Goal: Task Accomplishment & Management: Manage account settings

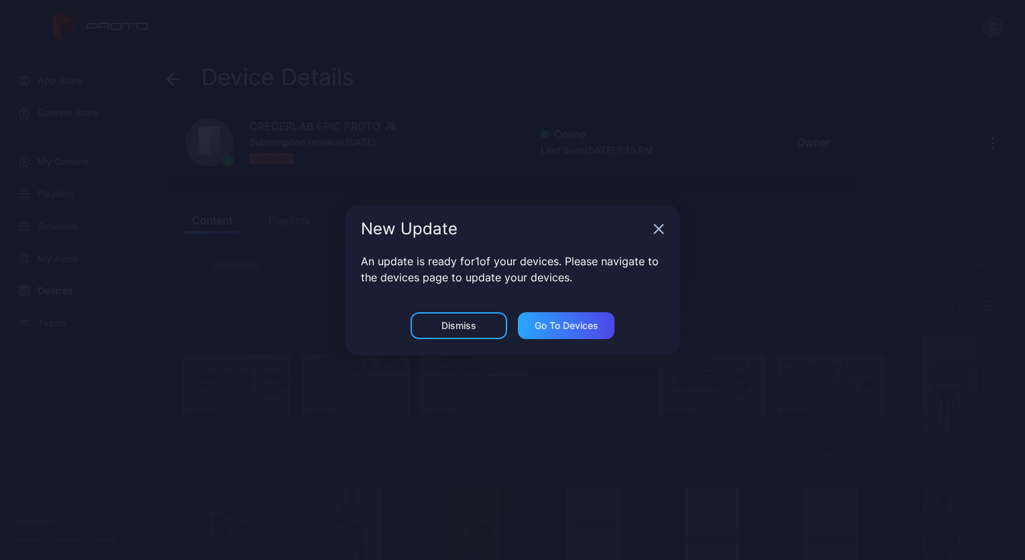
click at [652, 236] on div "New Update" at bounding box center [513, 229] width 336 height 48
click at [662, 232] on icon "button" at bounding box center [659, 229] width 9 height 9
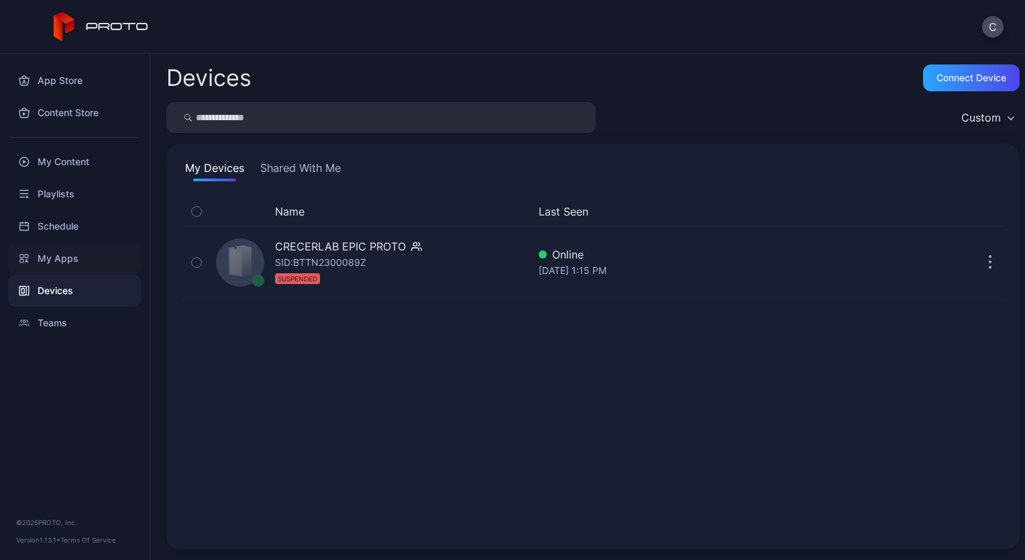
click at [61, 263] on div "My Apps" at bounding box center [75, 258] width 134 height 32
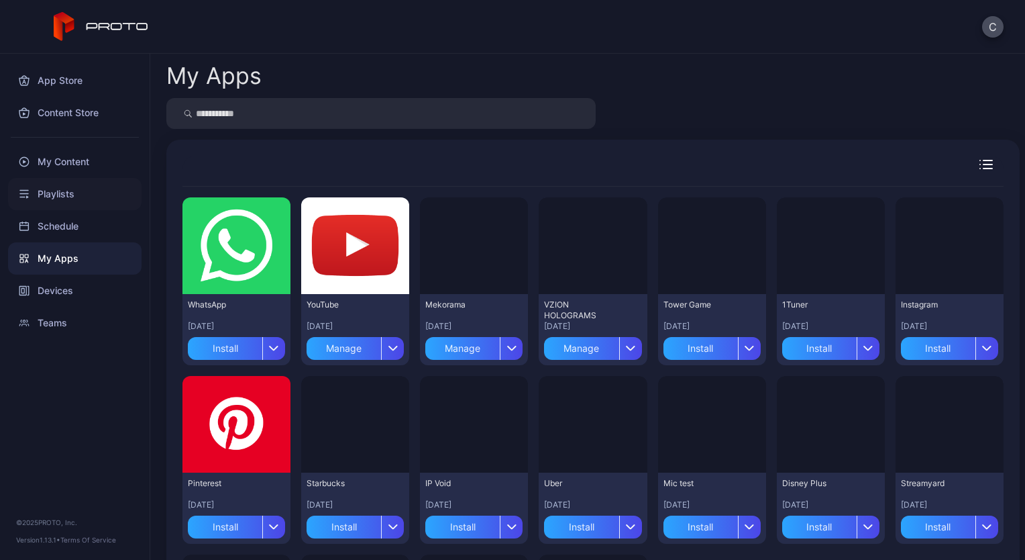
click at [54, 185] on div "Playlists" at bounding box center [75, 194] width 134 height 32
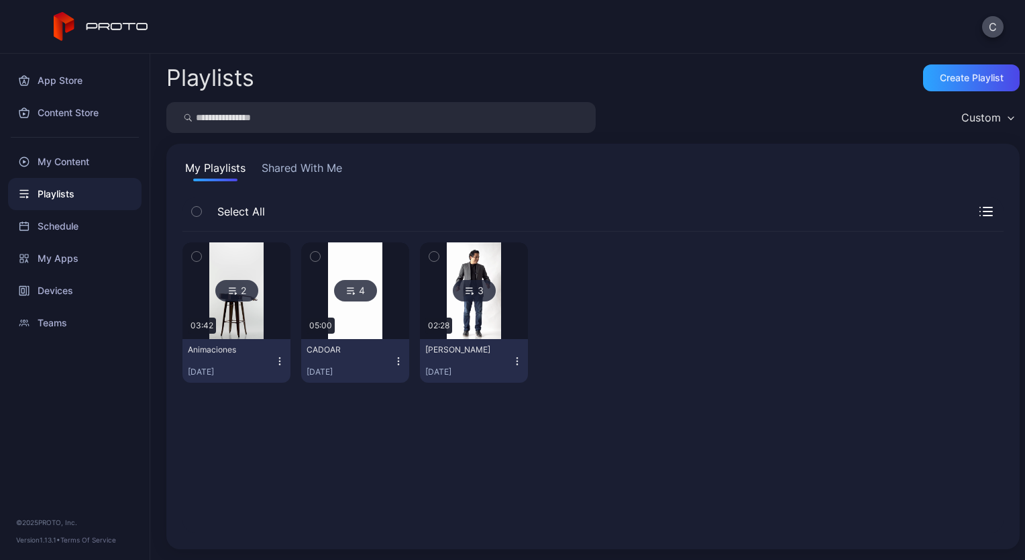
click at [480, 339] on button "Carlos AI Jul 17, 2024" at bounding box center [474, 361] width 108 height 44
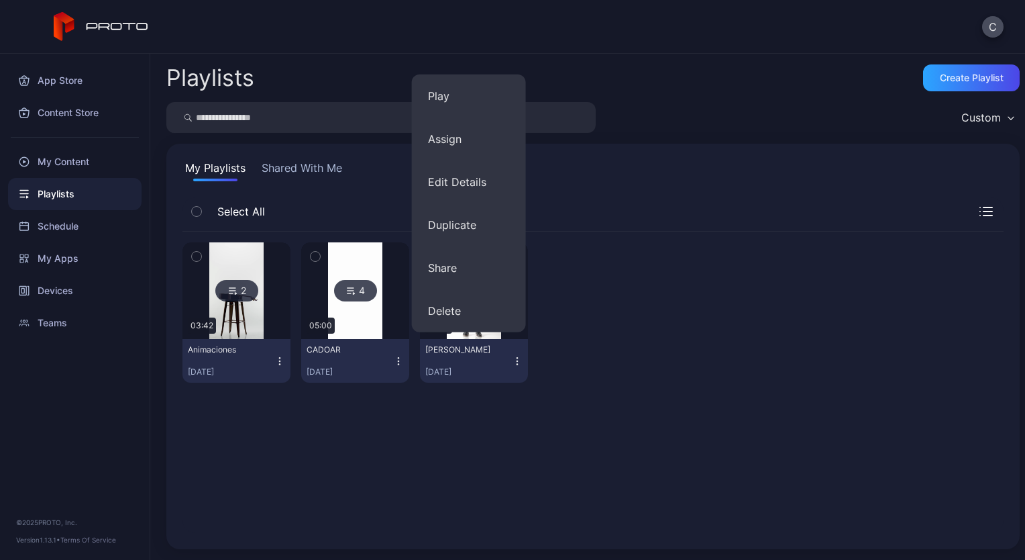
click at [512, 360] on icon "button" at bounding box center [517, 361] width 11 height 11
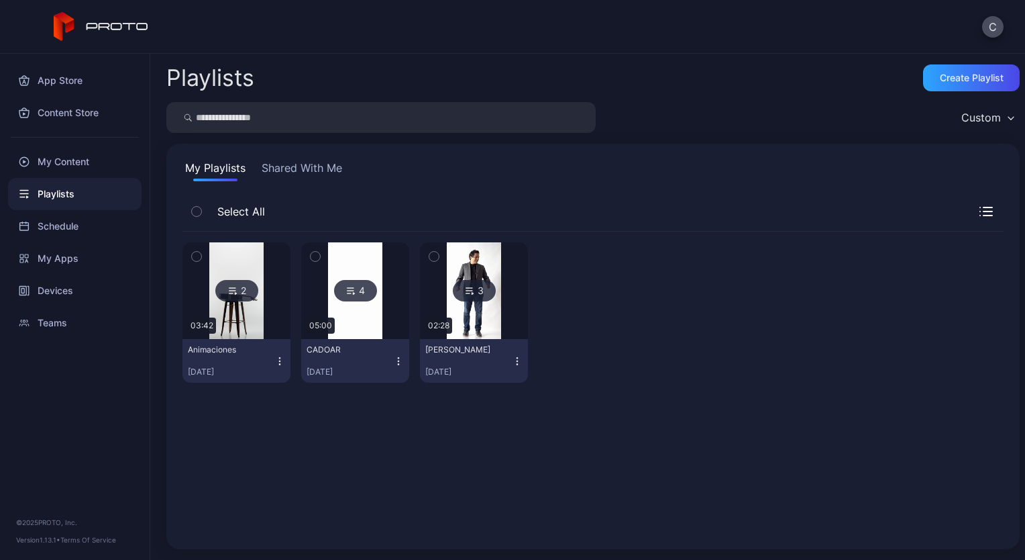
click at [512, 360] on icon "button" at bounding box center [517, 361] width 11 height 11
click at [474, 404] on div "2 03:42 Animaciones Jul 15, 2025 4 05:00 CADOAR Jul 24, 2024 3 02:28 Carlos AI …" at bounding box center [593, 382] width 821 height 301
click at [358, 289] on div "4" at bounding box center [355, 290] width 43 height 21
click at [456, 278] on img at bounding box center [474, 290] width 54 height 97
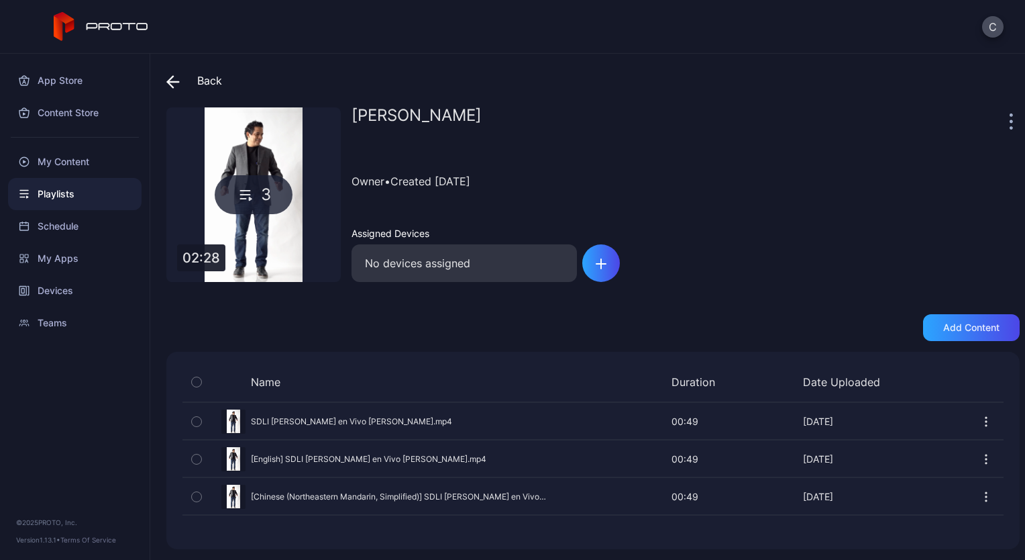
click at [172, 77] on icon at bounding box center [172, 81] width 13 height 13
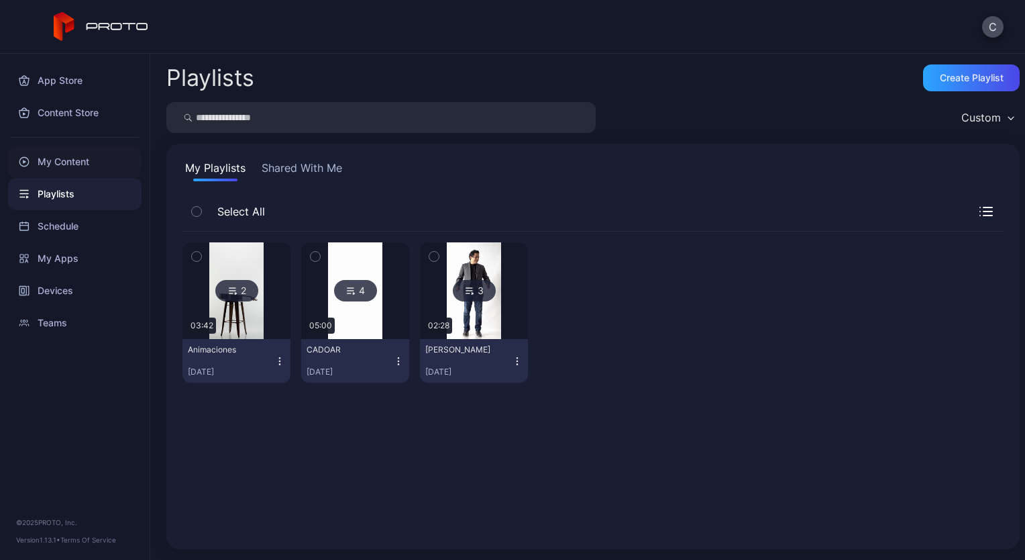
click at [69, 162] on div "My Content" at bounding box center [75, 162] width 134 height 32
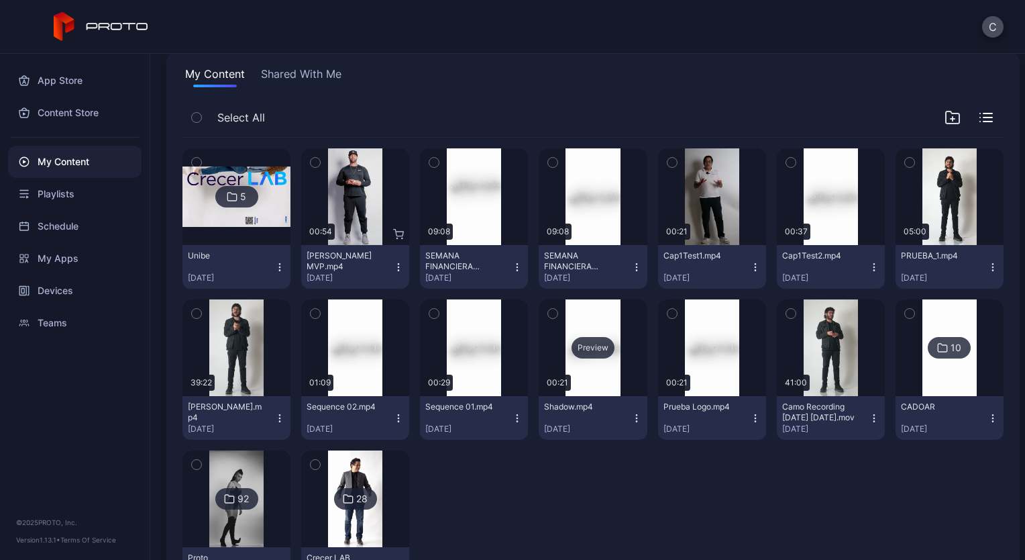
scroll to position [96, 0]
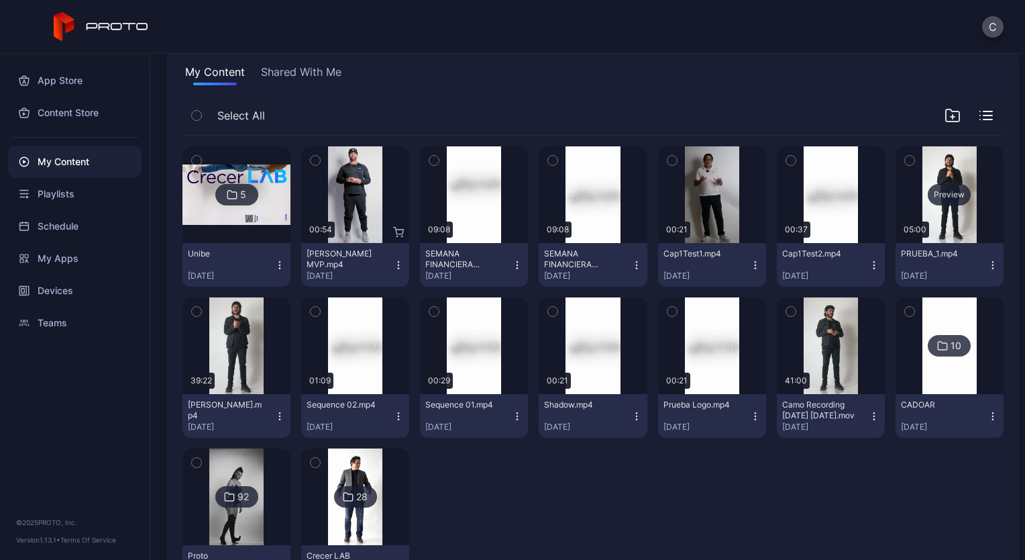
click at [929, 197] on div "Preview" at bounding box center [949, 194] width 43 height 21
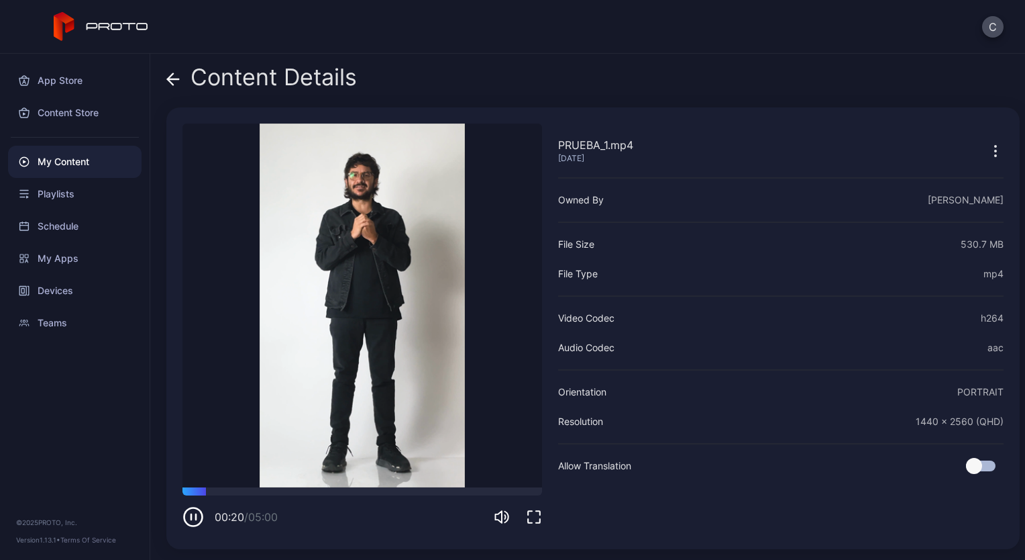
click at [995, 150] on icon "button" at bounding box center [995, 150] width 1 height 1
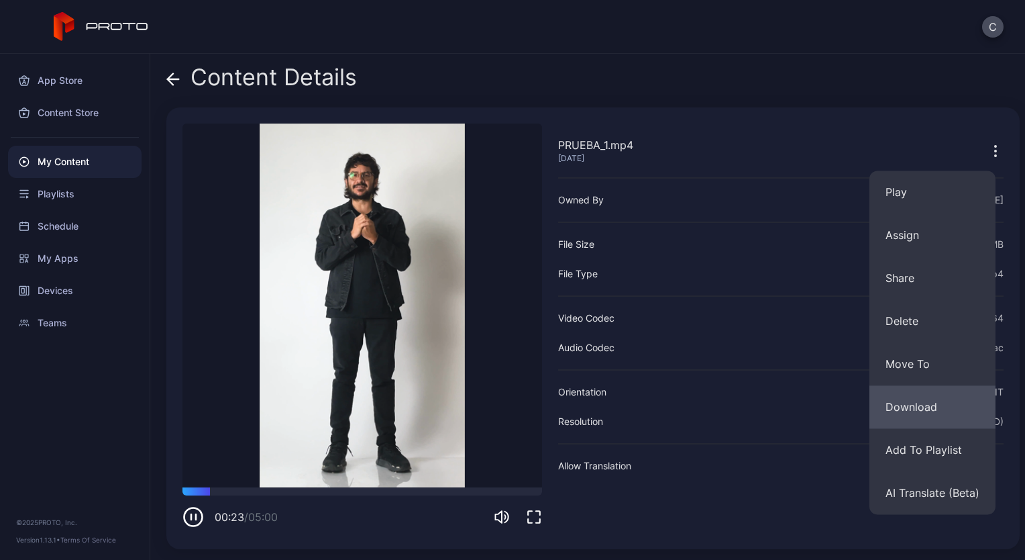
click at [911, 405] on button "Download" at bounding box center [933, 406] width 126 height 43
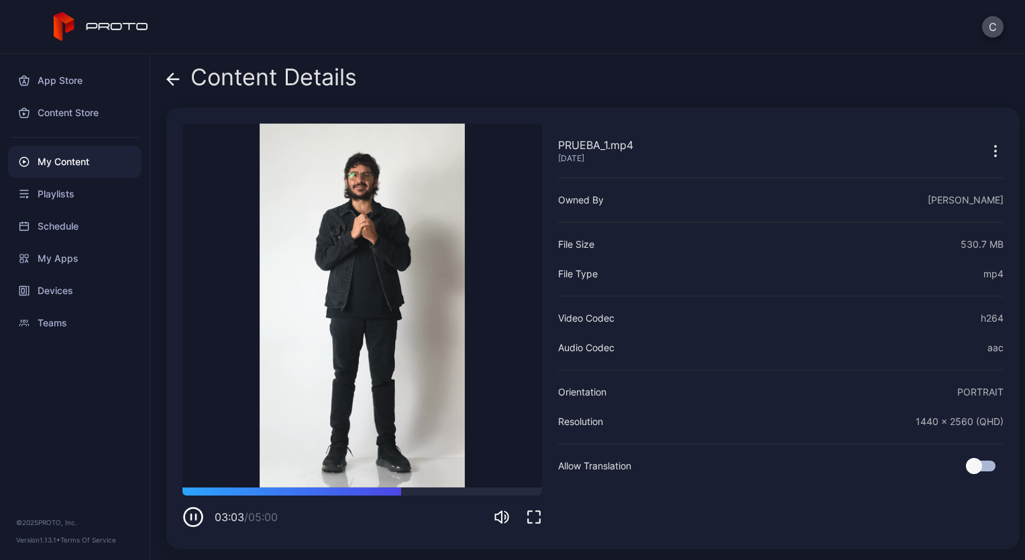
click at [191, 518] on icon "button" at bounding box center [191, 516] width 0 height 5
click at [668, 62] on div "Content Details PRUEBA_1.mp4 Jan 8, 2025 Sorry, your browser doesn‘t support em…" at bounding box center [587, 307] width 875 height 506
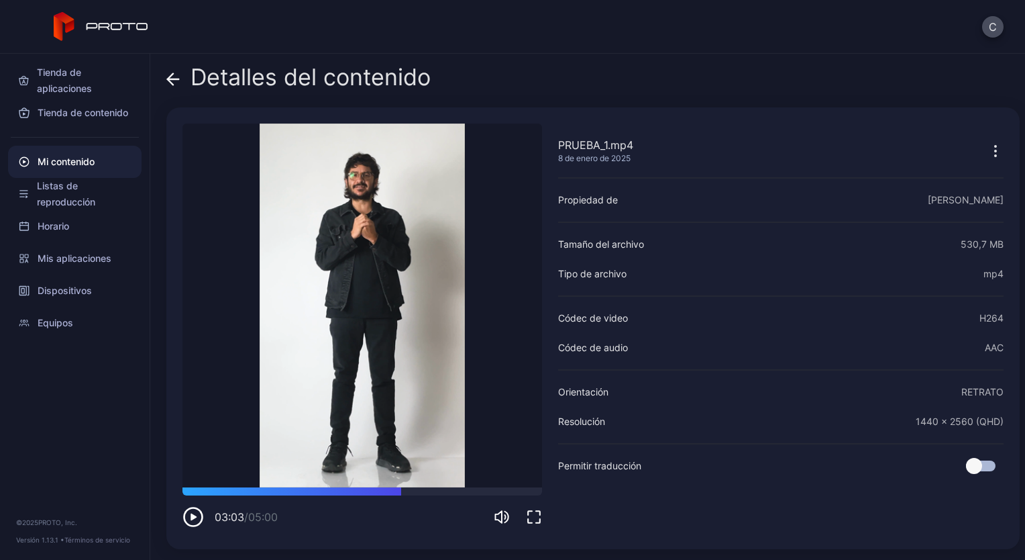
click at [988, 149] on icon "button" at bounding box center [996, 151] width 16 height 16
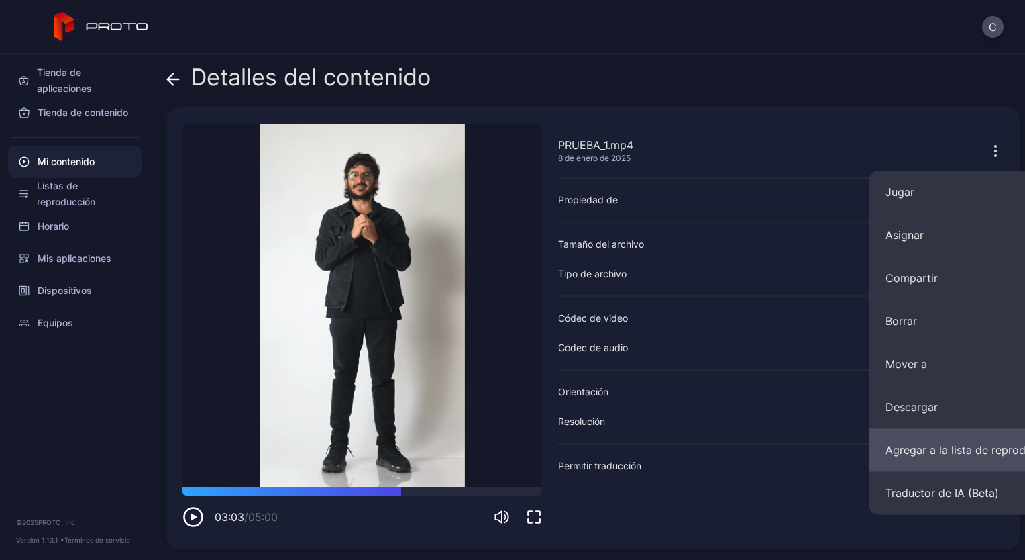
click at [905, 442] on button "Agregar a la lista de reproducción" at bounding box center [973, 449] width 206 height 43
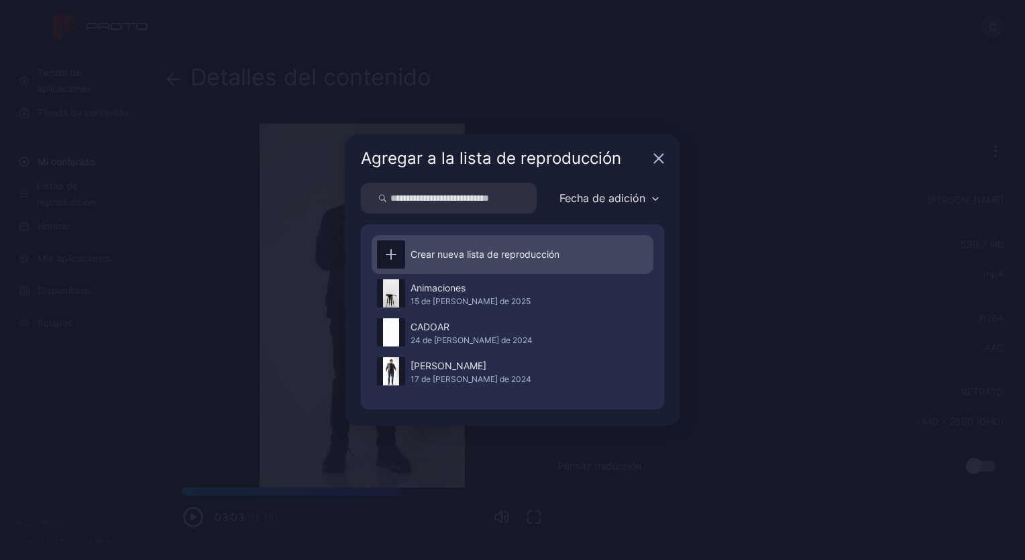
click at [448, 246] on div "Crear nueva lista de reproducción" at bounding box center [485, 254] width 149 height 16
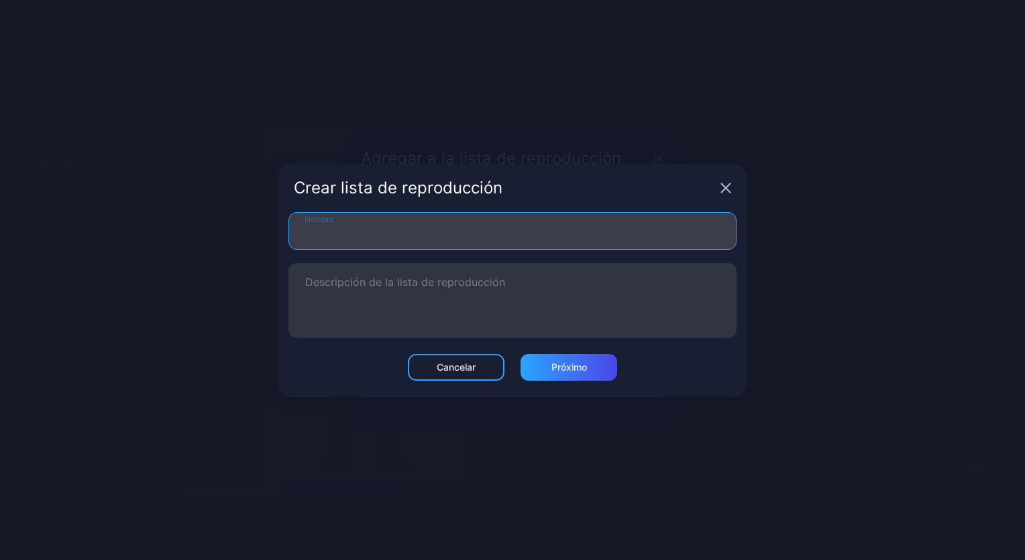
click at [432, 230] on input "Nombre" at bounding box center [513, 231] width 448 height 38
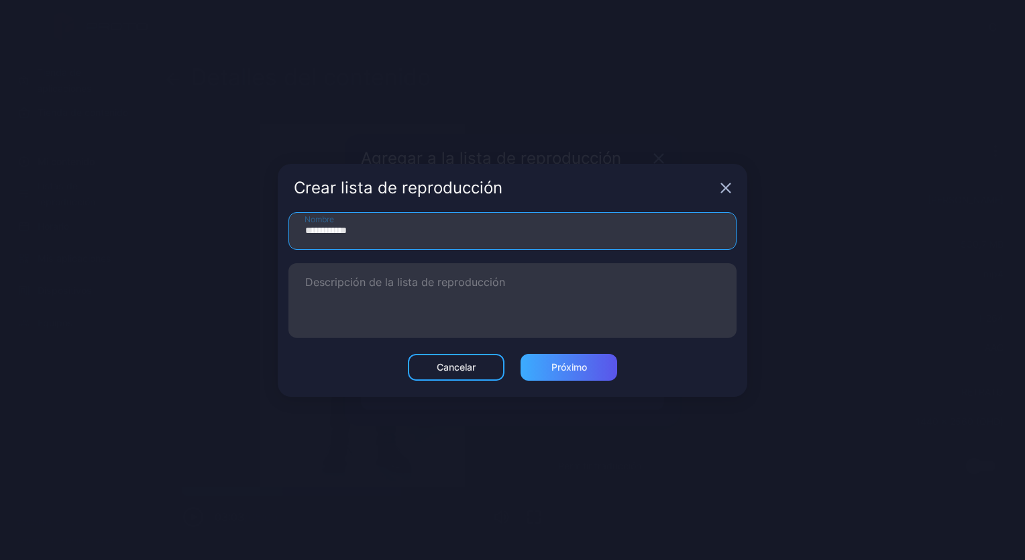
type input "**********"
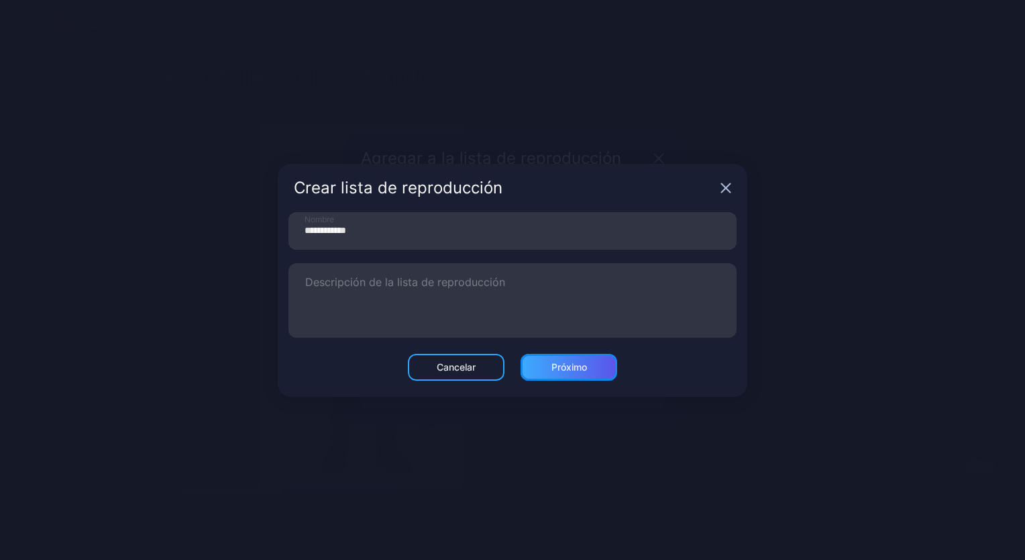
click at [574, 364] on div "Próximo" at bounding box center [570, 367] width 36 height 11
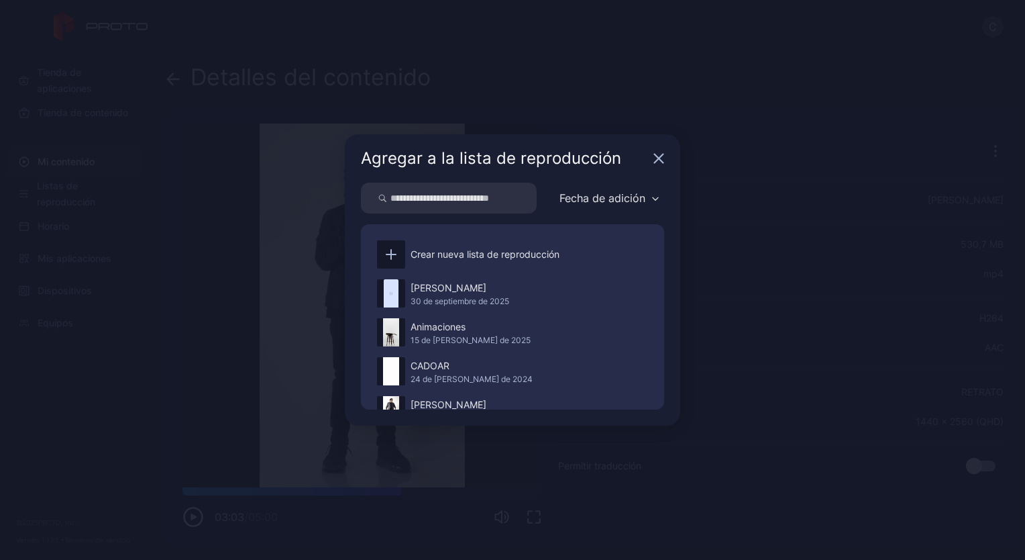
click at [662, 155] on icon "button" at bounding box center [659, 158] width 9 height 9
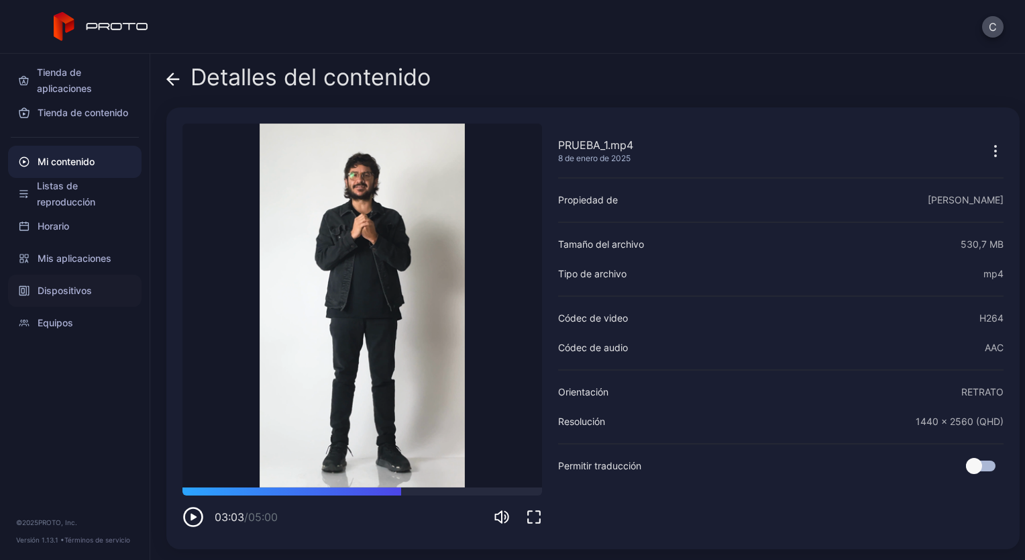
click at [64, 289] on font "Dispositivos" at bounding box center [65, 291] width 54 height 16
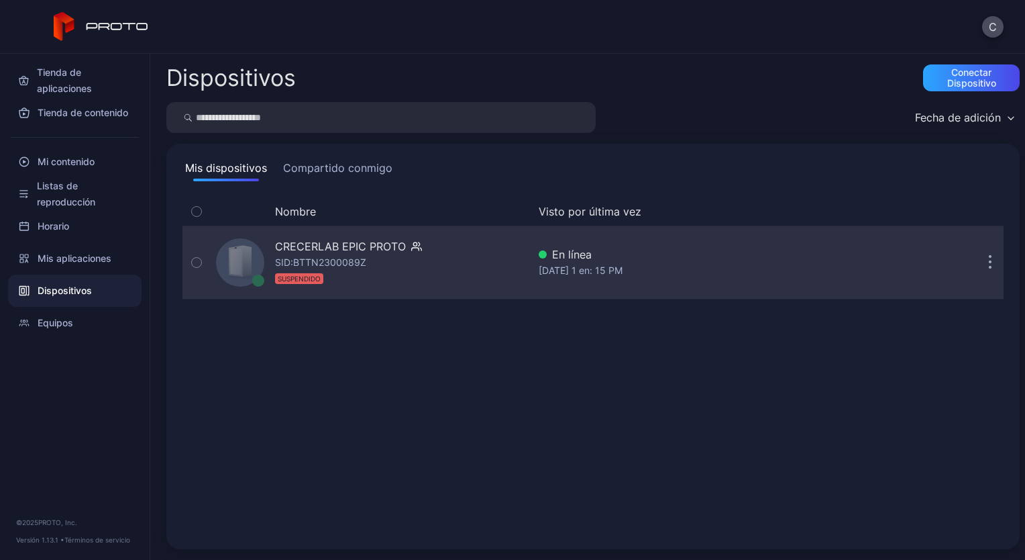
click at [346, 259] on font "SID: BTTN2300089Z" at bounding box center [320, 261] width 91 height 11
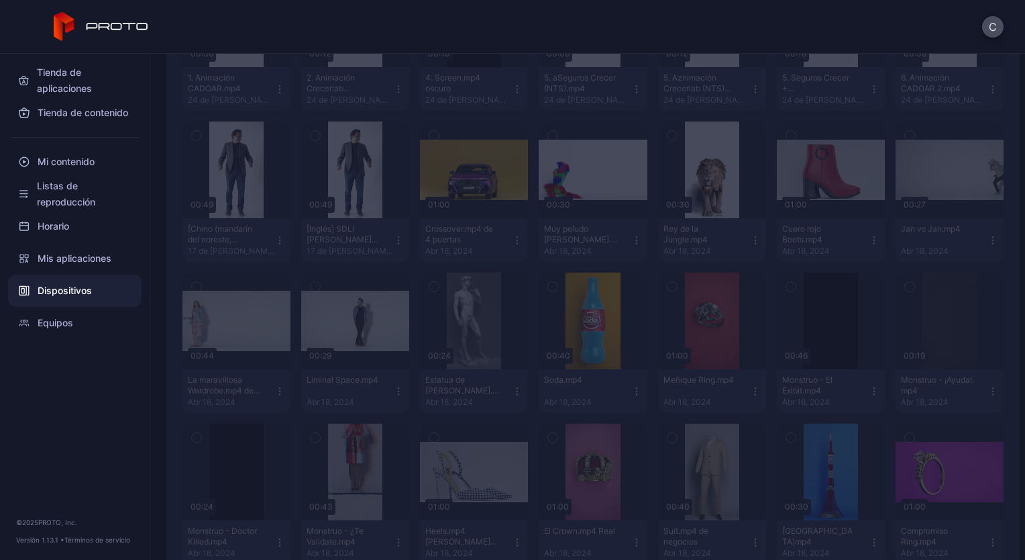
scroll to position [729, 0]
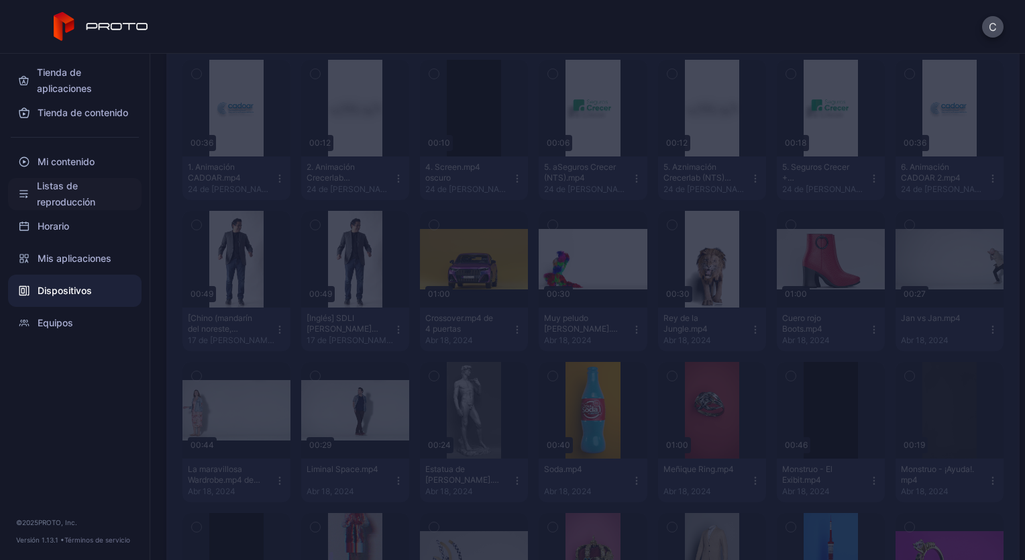
click at [66, 190] on font "Listas de reproducción" at bounding box center [84, 194] width 94 height 32
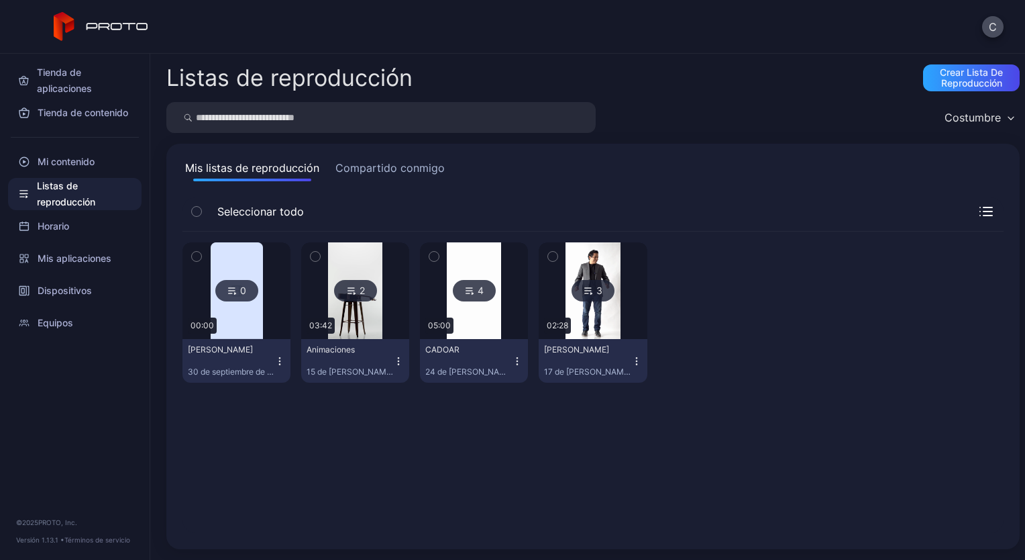
click at [236, 293] on div "0" at bounding box center [236, 290] width 43 height 21
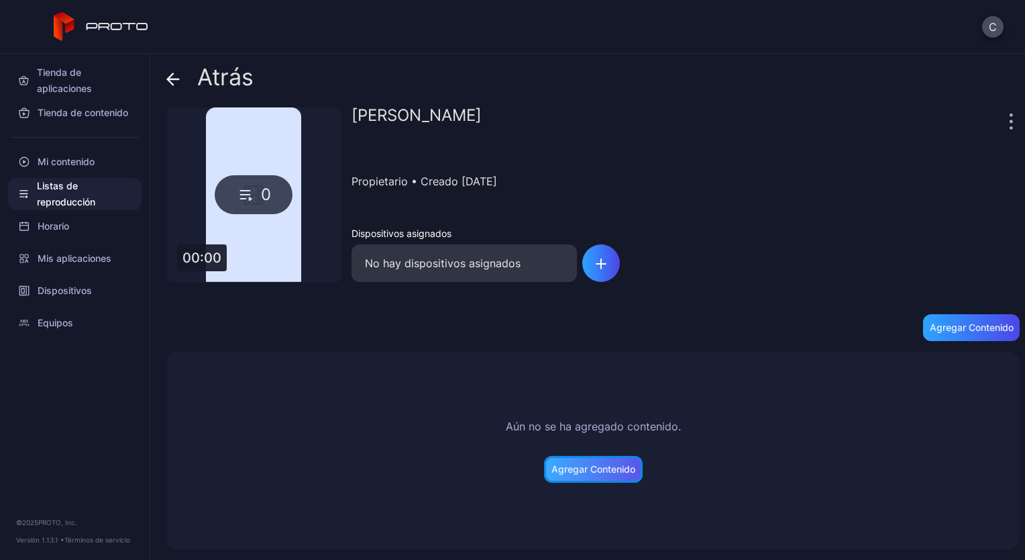
click at [581, 468] on div "Agregar contenido" at bounding box center [594, 469] width 84 height 11
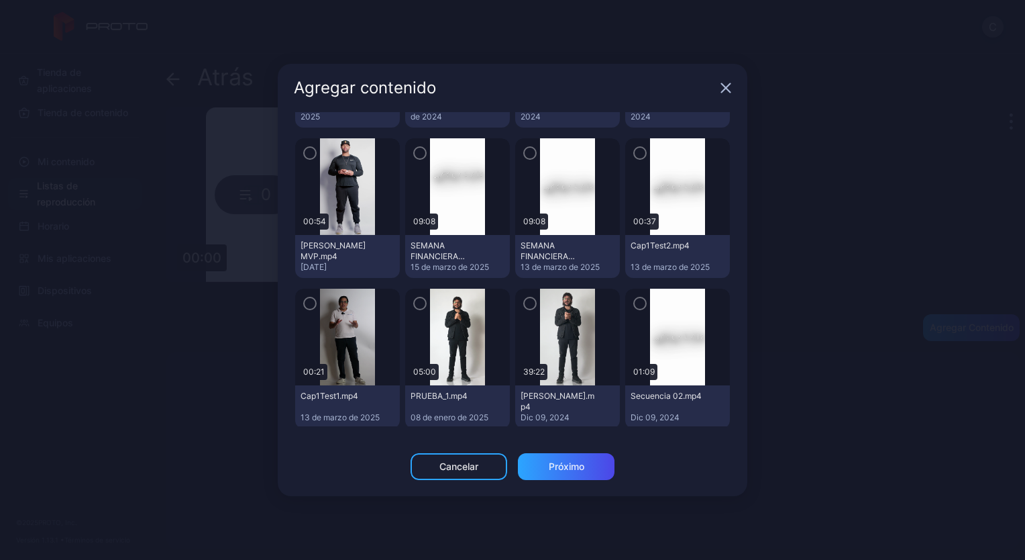
scroll to position [169, 0]
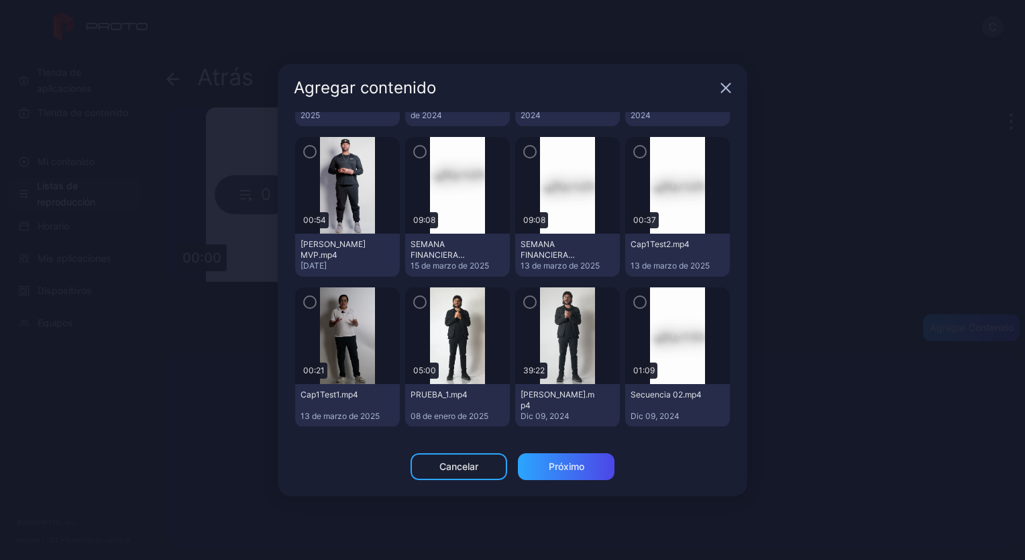
click at [525, 305] on icon "button" at bounding box center [530, 302] width 11 height 15
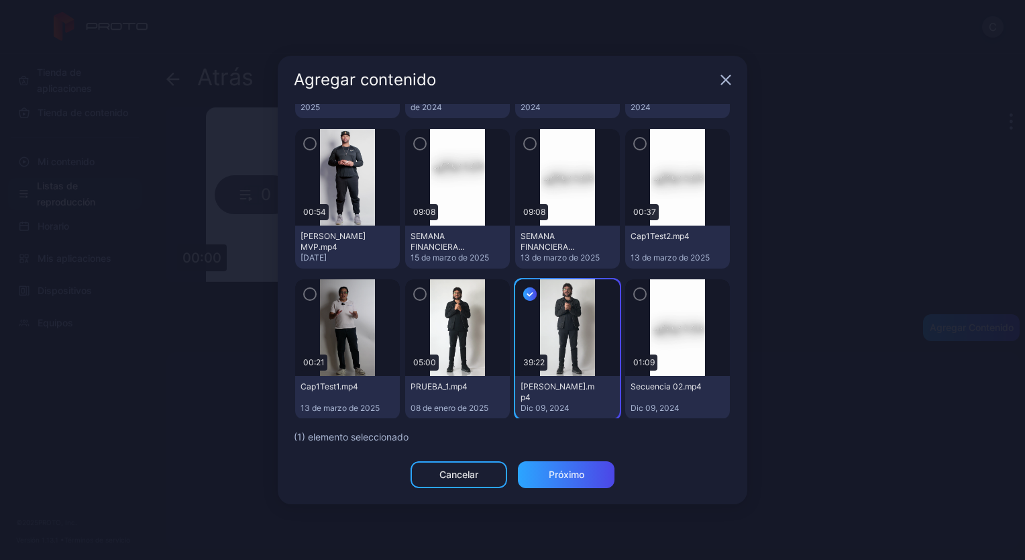
click at [417, 297] on icon "button" at bounding box center [420, 294] width 11 height 15
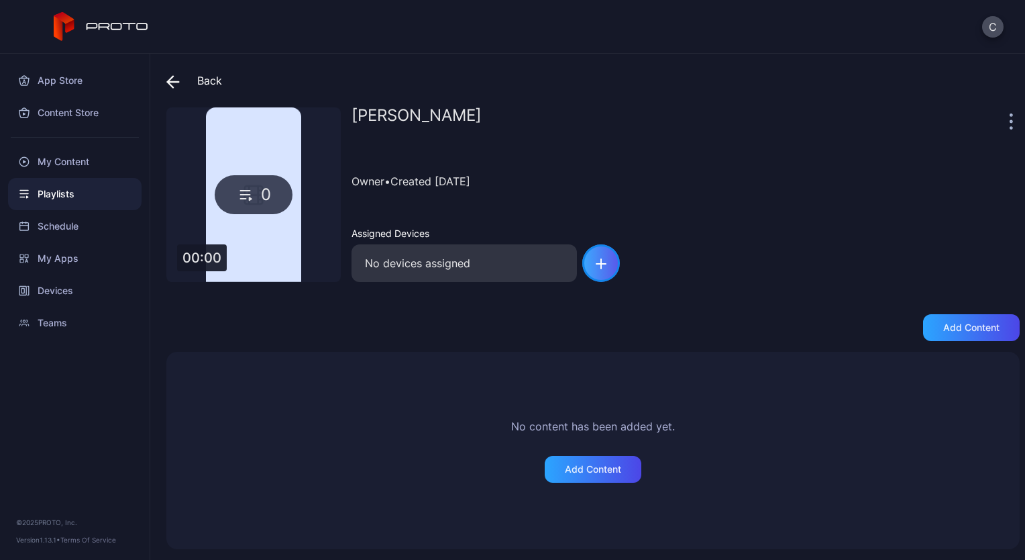
click at [594, 260] on div "button" at bounding box center [601, 263] width 38 height 38
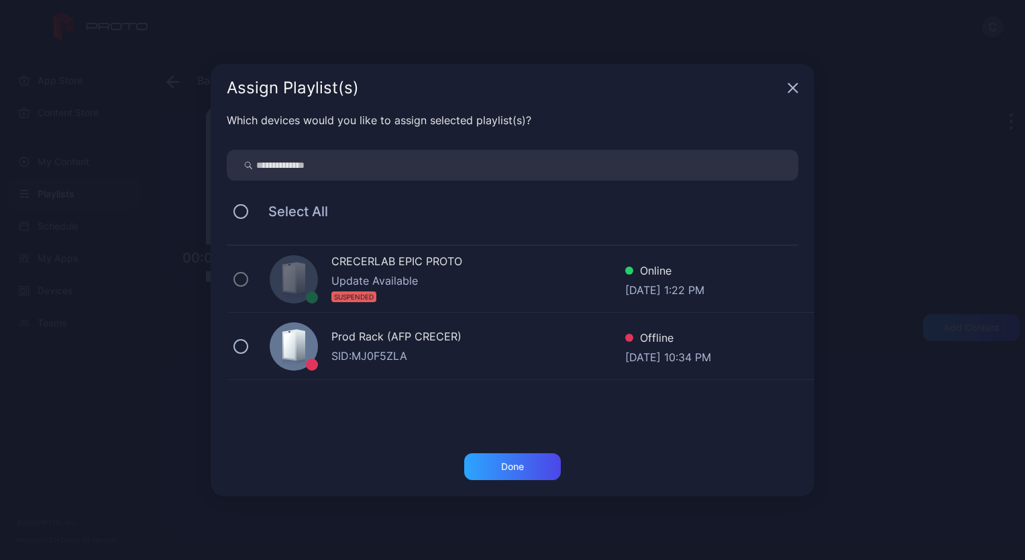
click at [457, 273] on div "Update Available" at bounding box center [479, 280] width 294 height 16
click at [306, 276] on div at bounding box center [294, 279] width 48 height 48
click at [362, 279] on div "Update Available" at bounding box center [479, 280] width 294 height 16
click at [242, 342] on button at bounding box center [241, 346] width 15 height 15
click at [510, 455] on div "Done" at bounding box center [512, 466] width 97 height 27
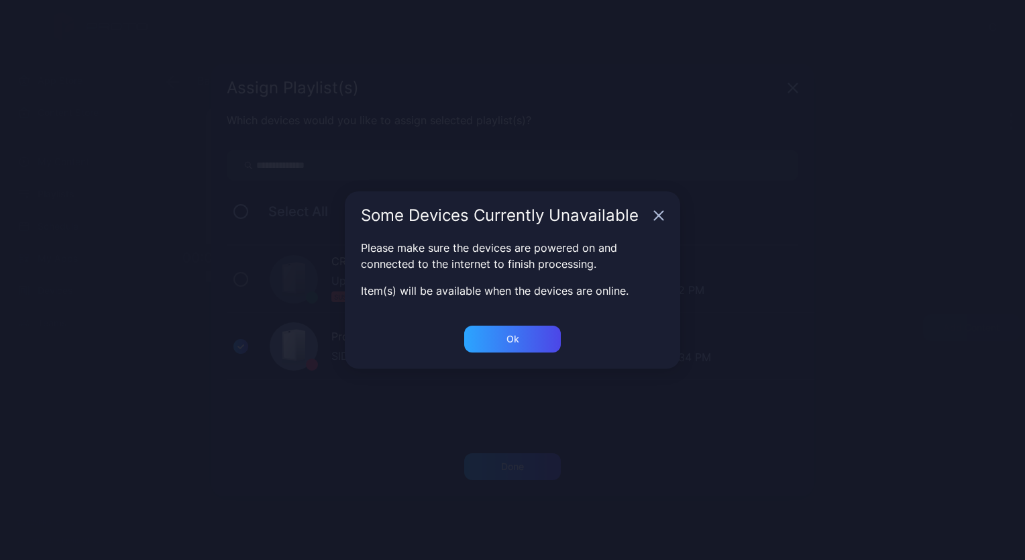
click at [663, 212] on icon "button" at bounding box center [659, 215] width 9 height 9
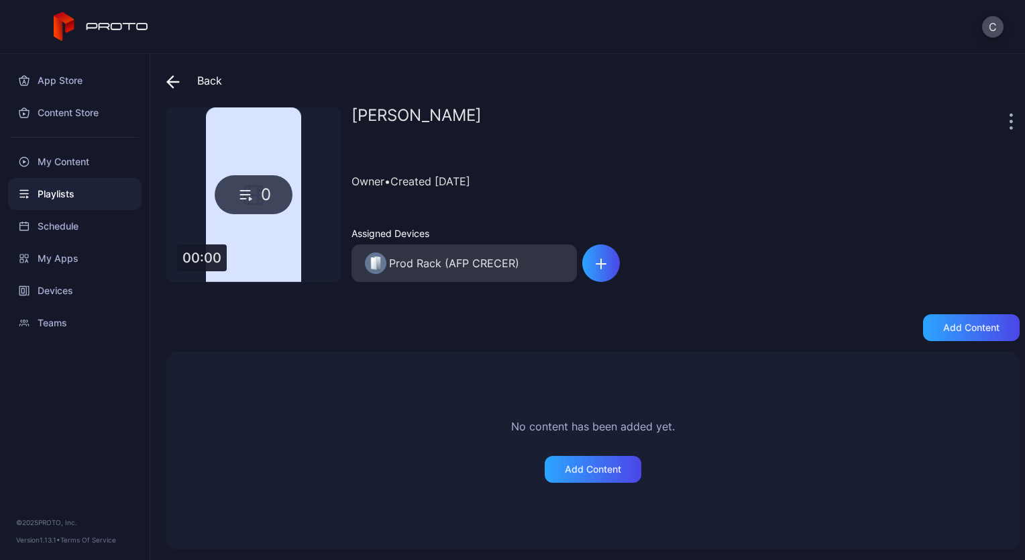
click at [67, 189] on div "Playlists" at bounding box center [75, 194] width 134 height 32
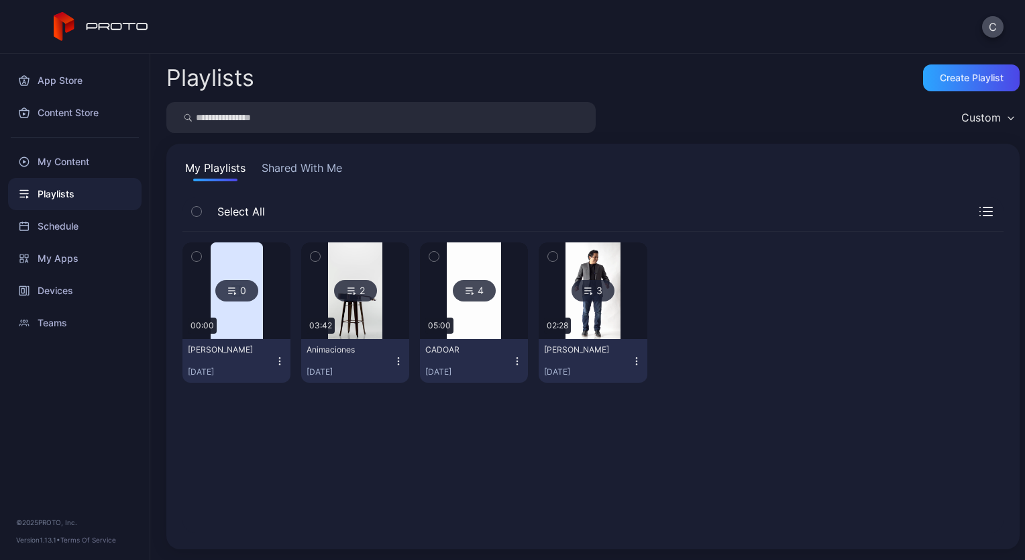
click at [236, 272] on img at bounding box center [237, 290] width 52 height 97
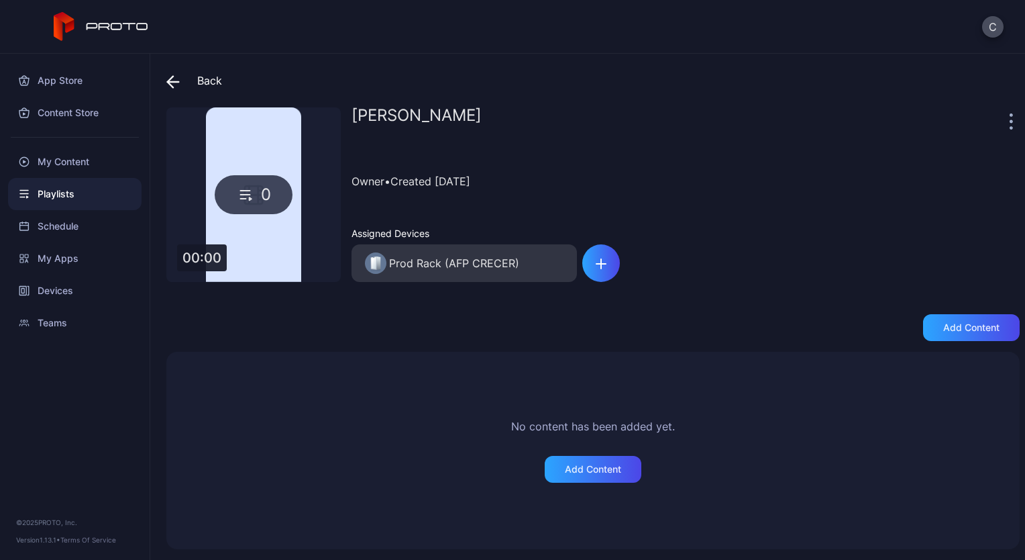
click at [448, 261] on div "Prod Rack (AFP CRECER)" at bounding box center [454, 263] width 130 height 16
click at [607, 266] on div "button" at bounding box center [601, 263] width 38 height 38
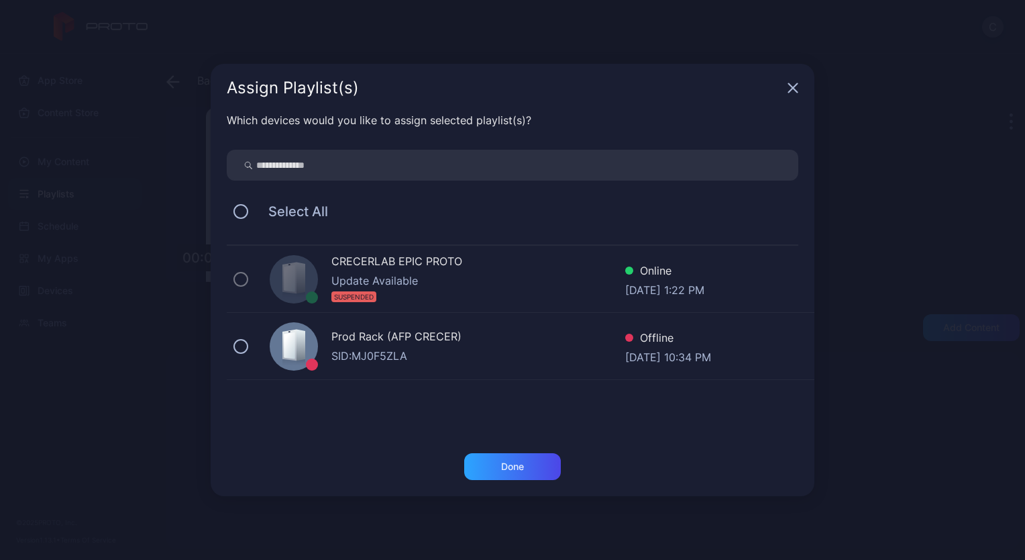
click at [401, 276] on div "Update Available" at bounding box center [479, 280] width 294 height 16
click at [785, 89] on div "Assign Playlist(s)" at bounding box center [513, 88] width 604 height 48
click at [788, 91] on icon "button" at bounding box center [793, 88] width 11 height 11
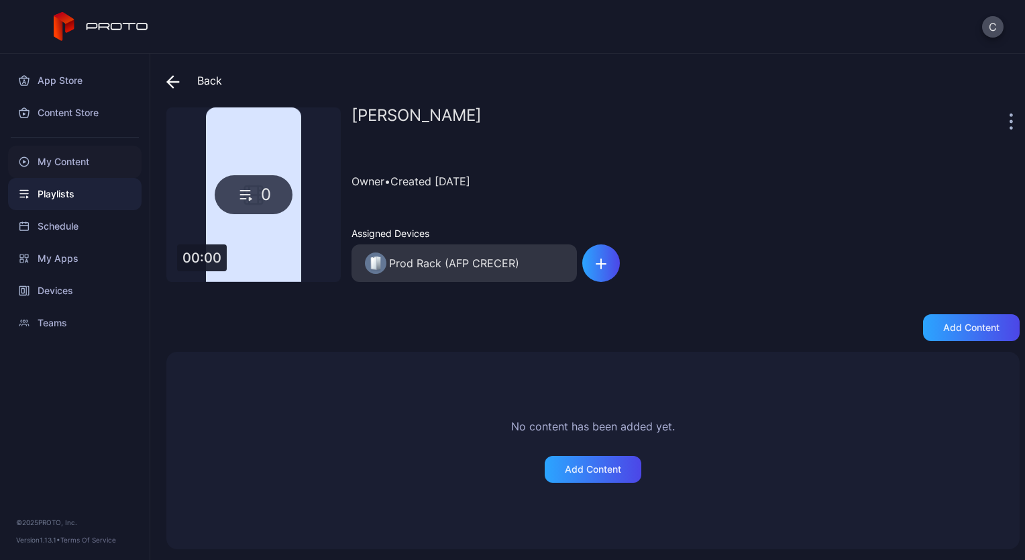
click at [102, 160] on div "My Content" at bounding box center [75, 162] width 134 height 32
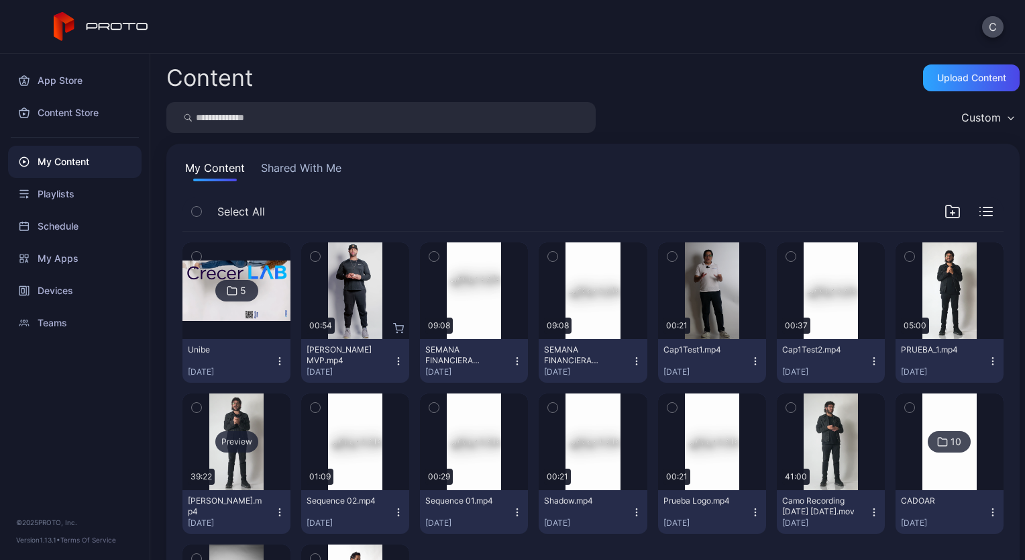
click at [231, 440] on div "Preview" at bounding box center [236, 441] width 43 height 21
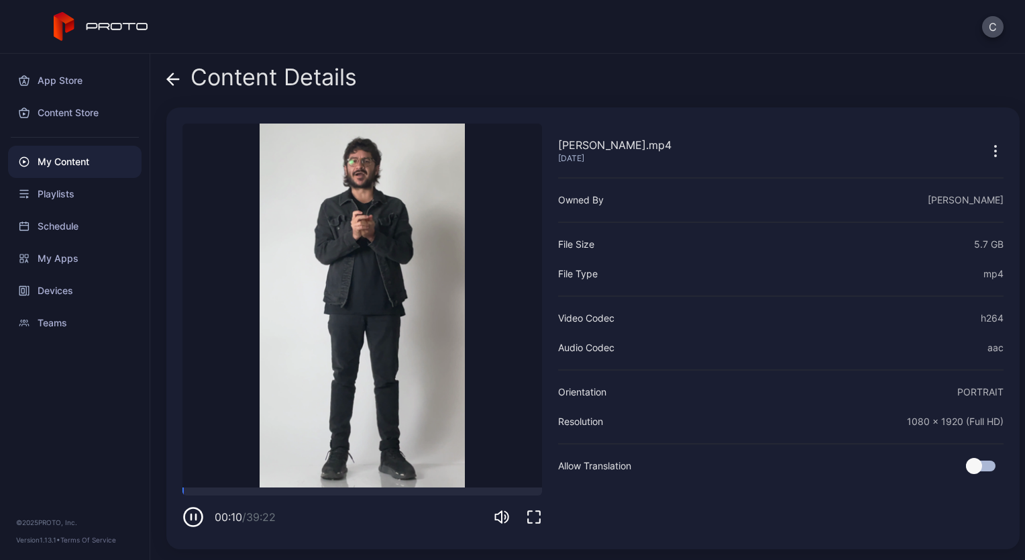
click at [59, 160] on div "My Content" at bounding box center [75, 162] width 134 height 32
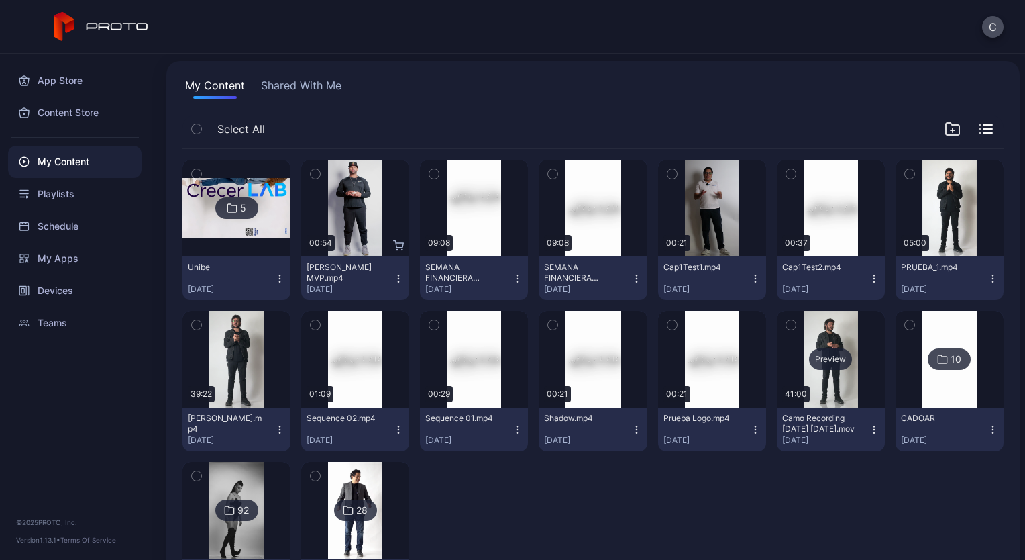
scroll to position [82, 0]
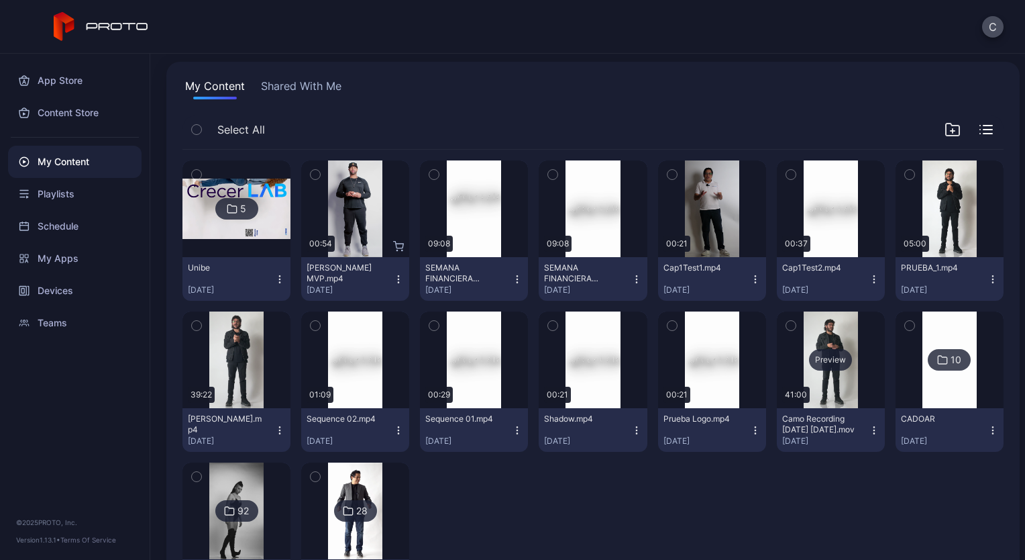
click at [820, 380] on div "Preview" at bounding box center [831, 359] width 108 height 97
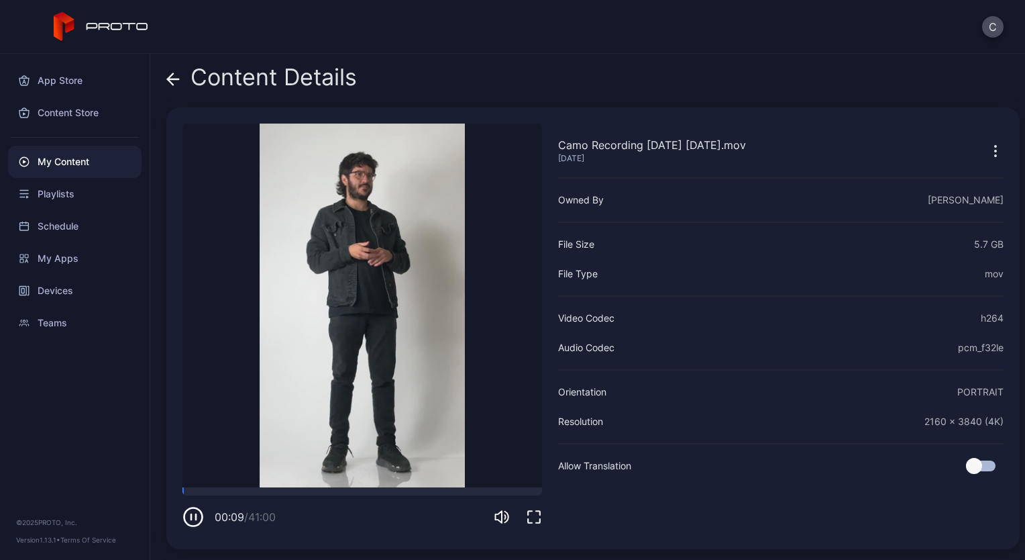
click at [66, 158] on div "My Content" at bounding box center [75, 162] width 134 height 32
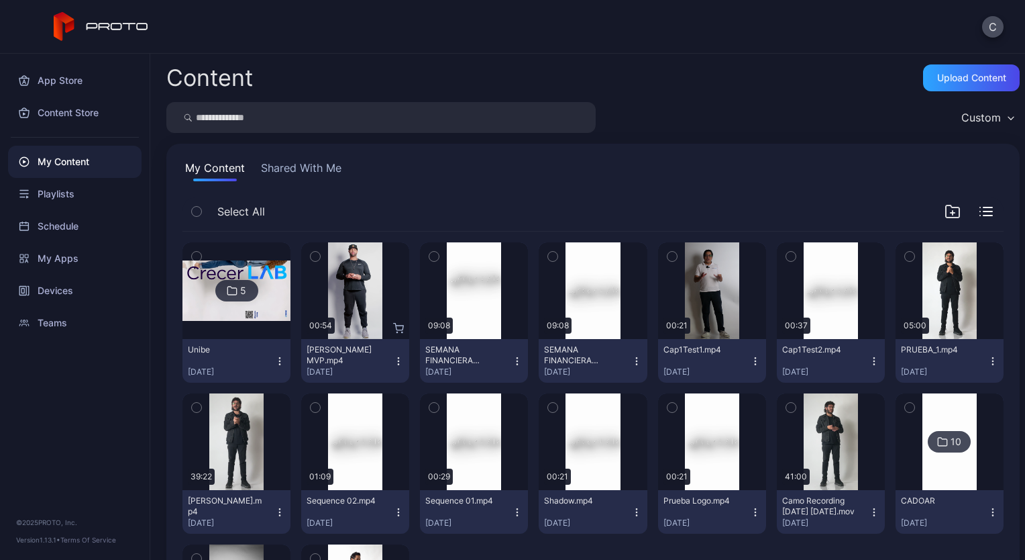
scroll to position [82, 0]
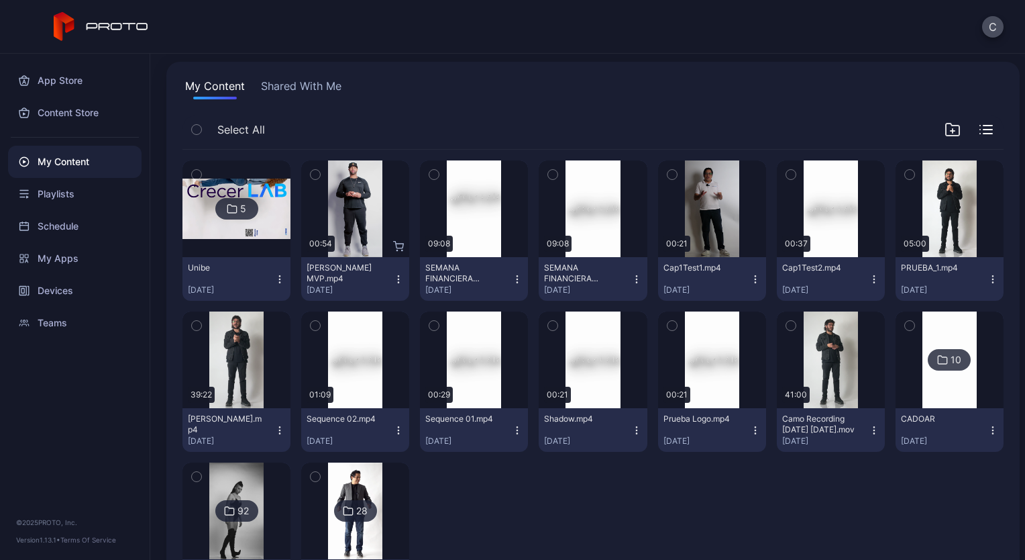
click at [271, 429] on div "Eric Jimenez.mp4 Dec 9, 2024" at bounding box center [231, 429] width 87 height 33
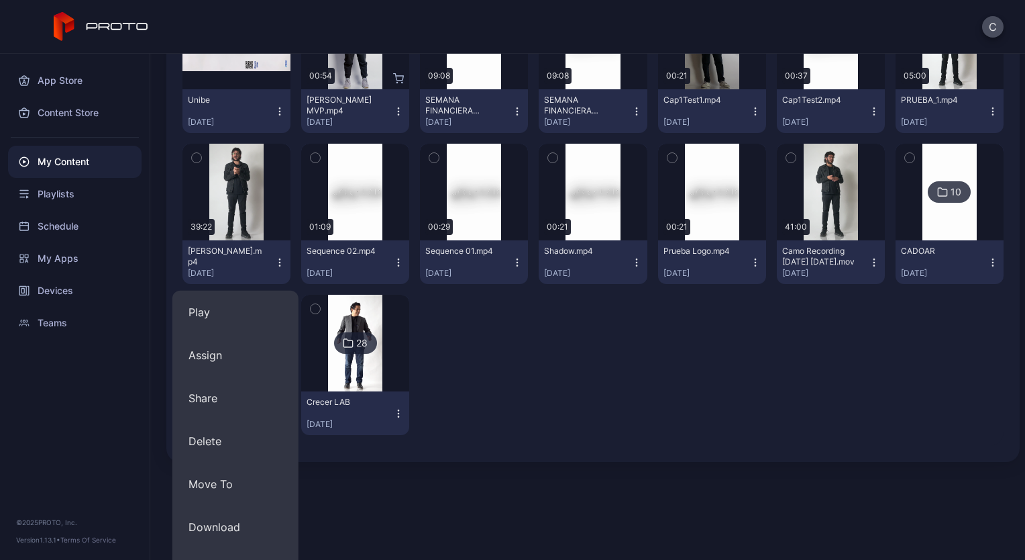
scroll to position [253, 0]
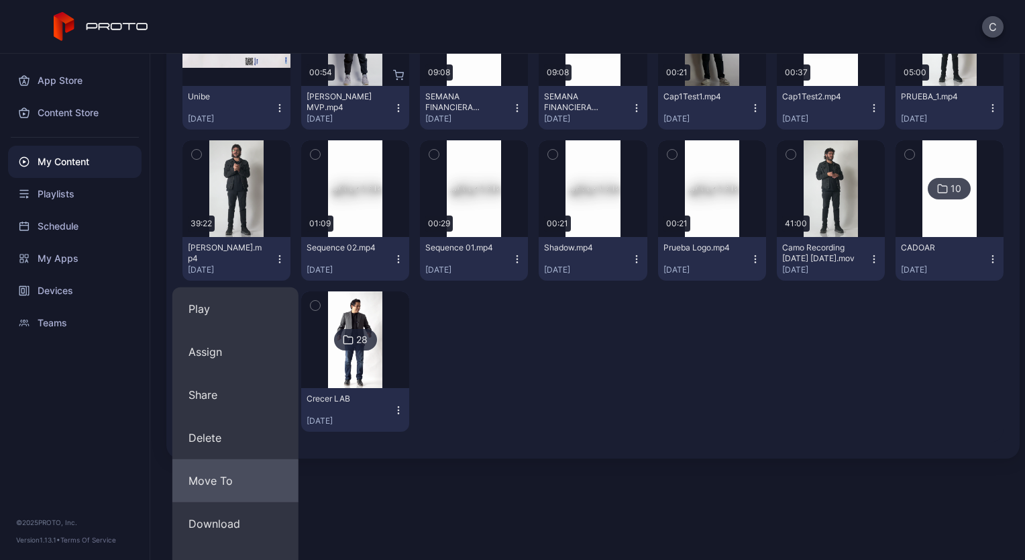
click at [212, 478] on button "Move To" at bounding box center [235, 480] width 126 height 43
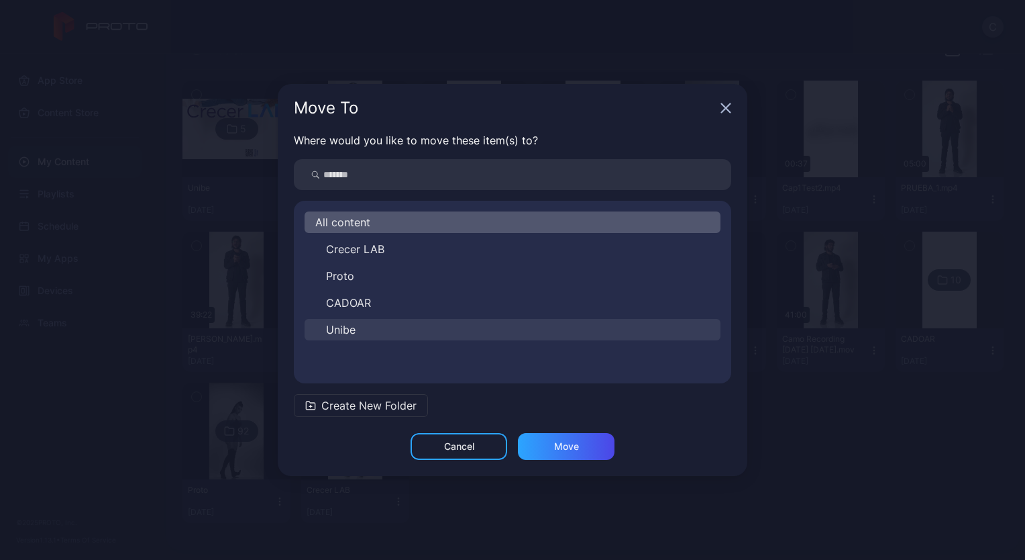
click at [380, 329] on button "Unibe" at bounding box center [513, 329] width 416 height 21
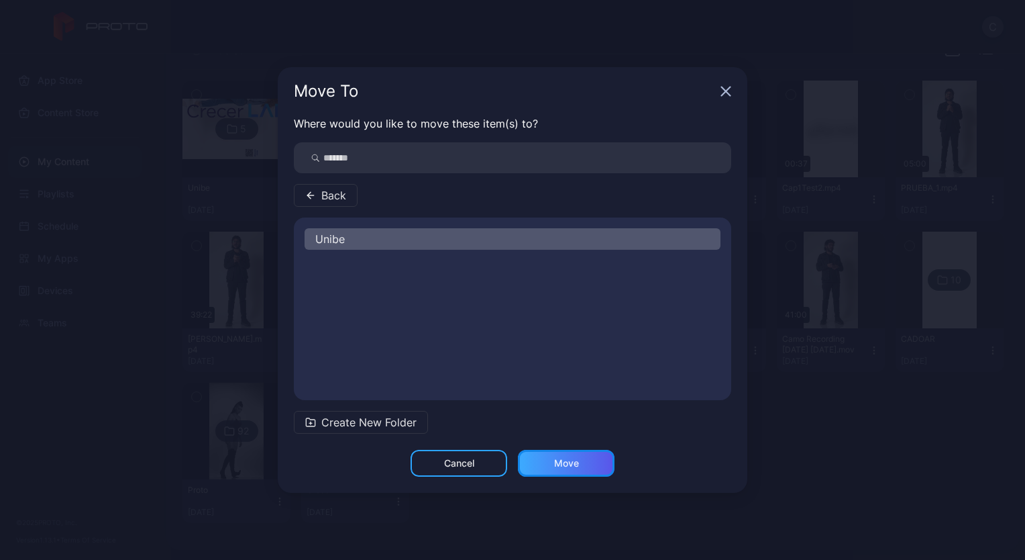
click at [566, 464] on div "Move" at bounding box center [566, 463] width 25 height 11
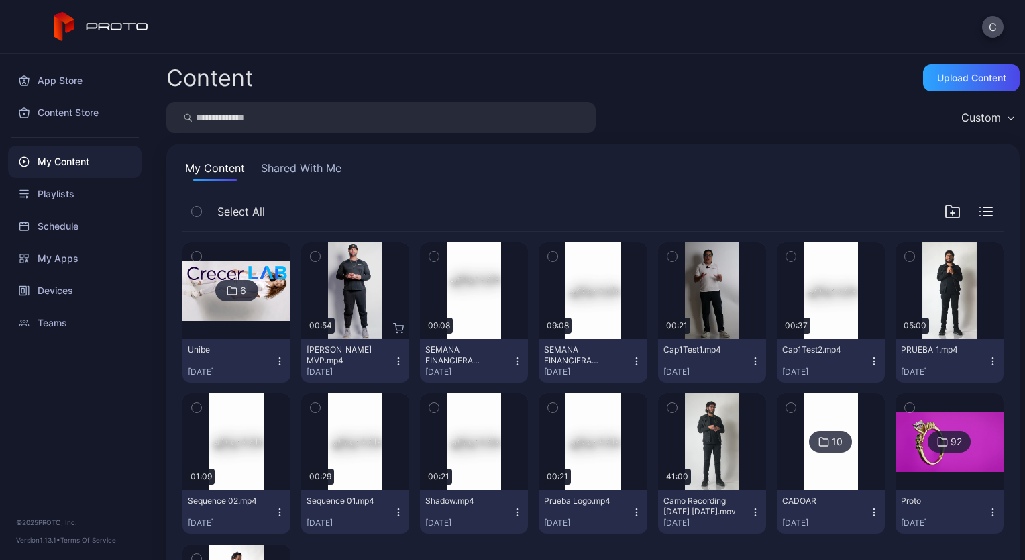
click at [262, 303] on img at bounding box center [237, 290] width 108 height 61
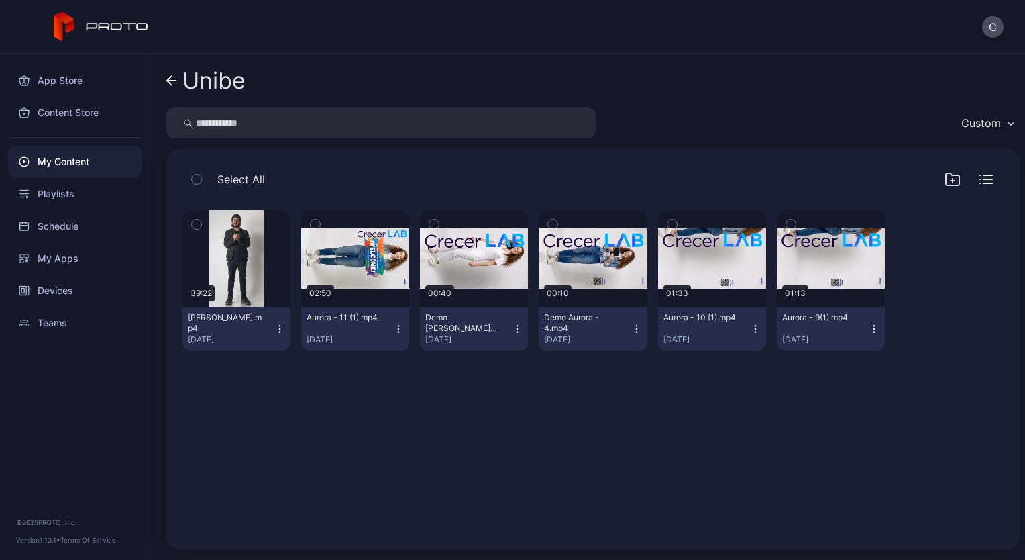
click at [276, 326] on icon "button" at bounding box center [279, 328] width 11 height 11
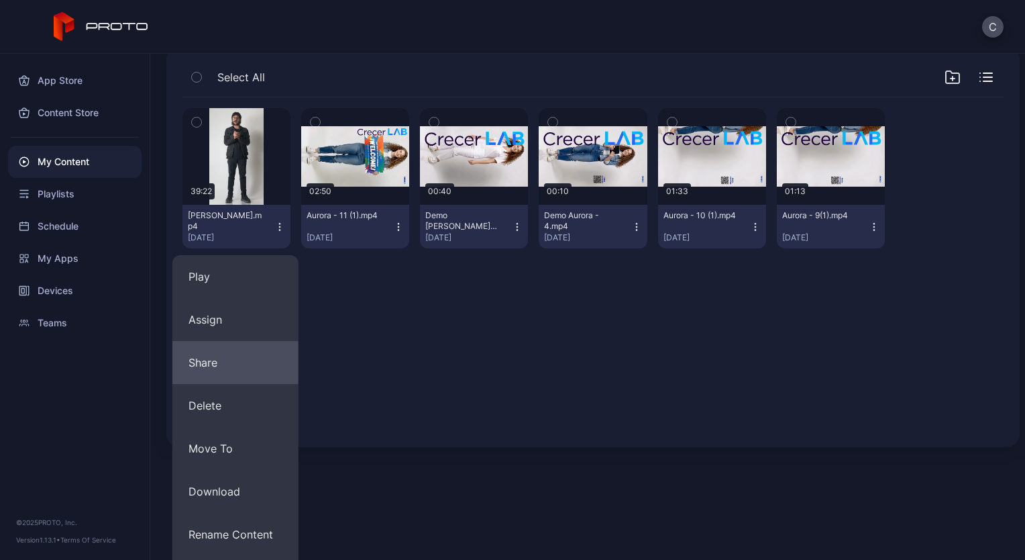
scroll to position [103, 0]
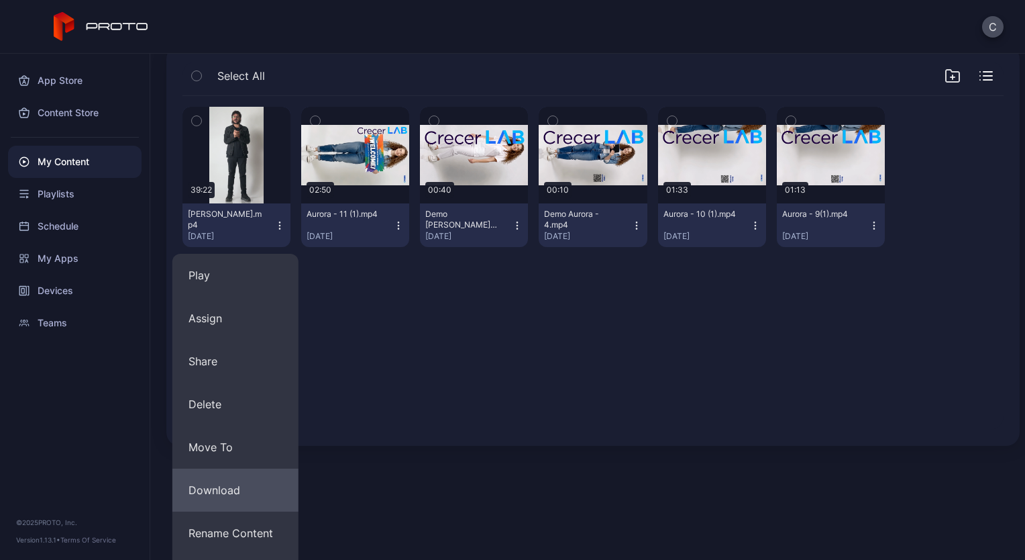
click at [232, 486] on button "Download" at bounding box center [235, 489] width 126 height 43
